Goal: Task Accomplishment & Management: Manage account settings

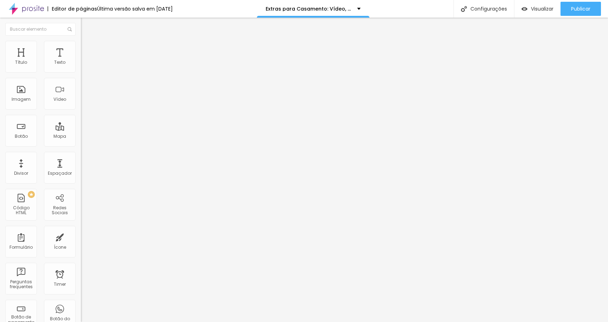
click at [81, 45] on li "Estilo" at bounding box center [121, 44] width 81 height 7
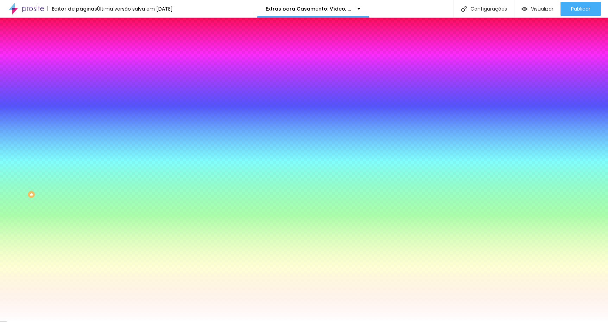
click at [81, 96] on div at bounding box center [121, 96] width 81 height 0
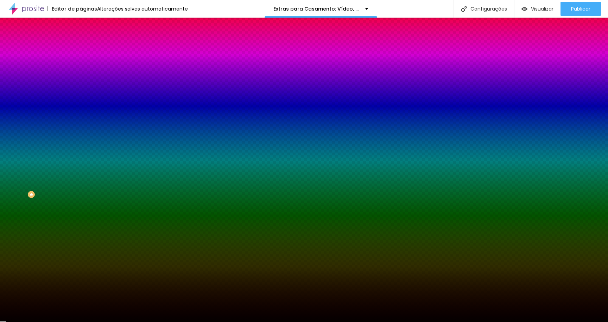
type input "#000000"
drag, startPoint x: 46, startPoint y: 168, endPoint x: 62, endPoint y: 193, distance: 29.9
click at [81, 146] on div "Imagem de fundo Adicionar imagem Efeito da Imagem Nenhum Nenhum Parallax Cor de…" at bounding box center [121, 100] width 81 height 91
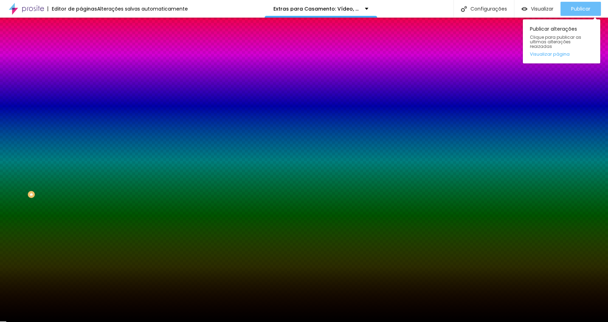
click at [585, 8] on span "Publicar" at bounding box center [581, 9] width 19 height 6
click at [583, 7] on span "Publicar" at bounding box center [581, 9] width 19 height 6
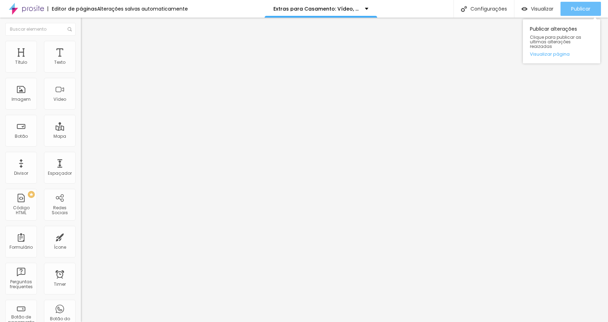
click at [583, 9] on span "Publicar" at bounding box center [581, 9] width 19 height 6
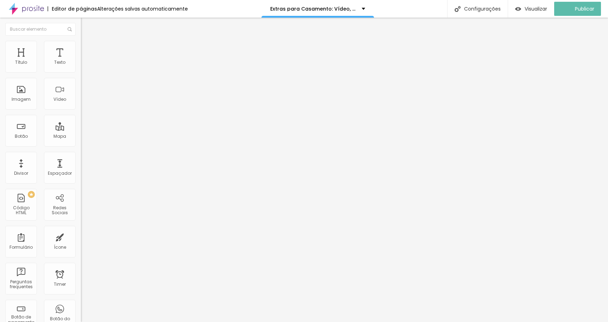
click at [81, 145] on input "[URL][DOMAIN_NAME]" at bounding box center [123, 141] width 85 height 7
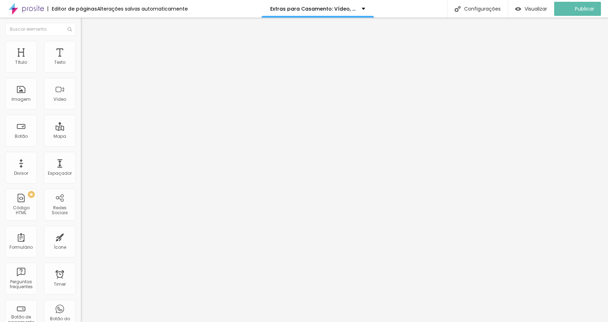
click at [81, 145] on input "[URL][DOMAIN_NAME]" at bounding box center [123, 141] width 85 height 7
click at [81, 156] on div "Abrir em uma nova aba" at bounding box center [121, 156] width 81 height 4
click at [81, 145] on input "[URL][DOMAIN_NAME]" at bounding box center [123, 141] width 85 height 7
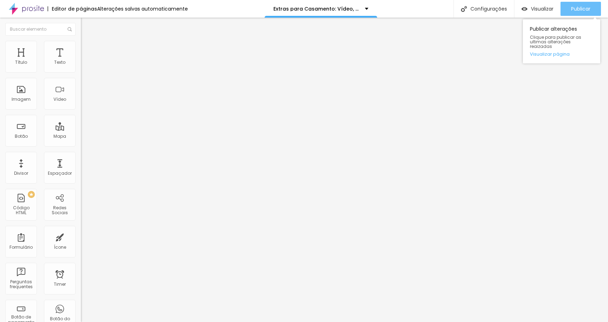
type input "[URL][DOMAIN_NAME]"
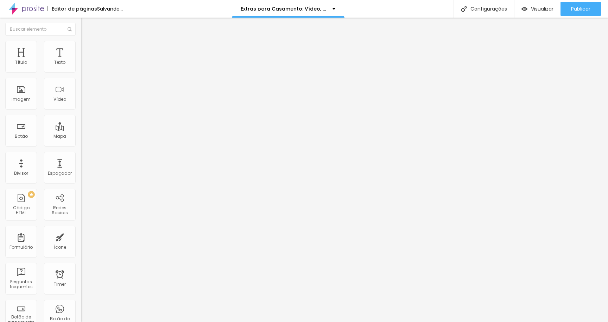
scroll to position [0, 0]
click at [81, 209] on div "Editar Botão Conteúdo Estilo Avançado Texto Voltar Alinhamento Tamanho Normal P…" at bounding box center [121, 170] width 81 height 304
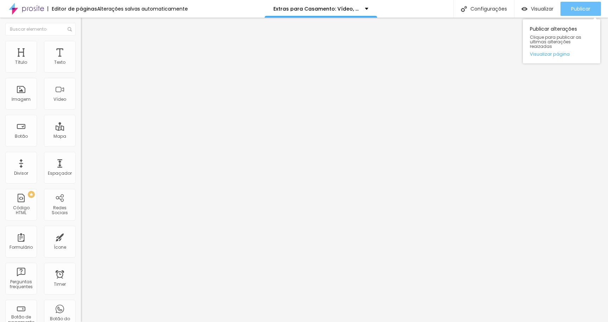
click at [569, 8] on button "Publicar" at bounding box center [581, 9] width 40 height 14
